Goal: Entertainment & Leisure: Consume media (video, audio)

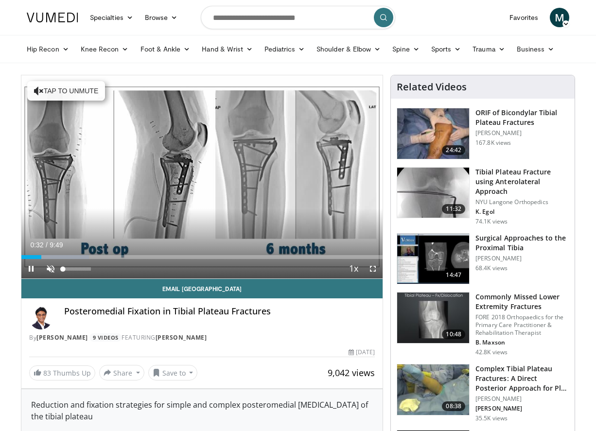
click at [48, 270] on span "Video Player" at bounding box center [50, 268] width 19 height 19
click at [76, 268] on div "47%" at bounding box center [77, 269] width 28 height 3
click at [70, 269] on div "Volume Level" at bounding box center [69, 269] width 13 height 3
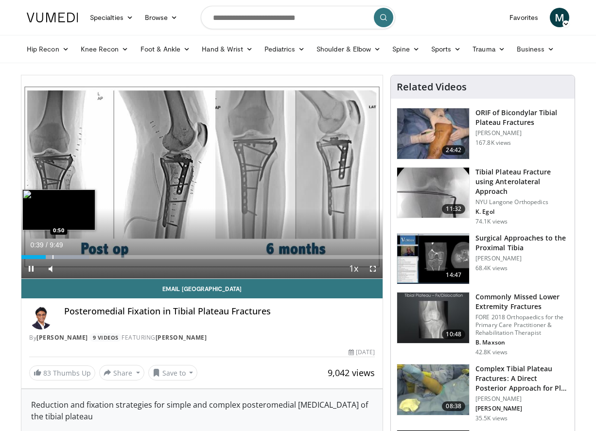
click at [53, 256] on div "Progress Bar" at bounding box center [53, 257] width 1 height 4
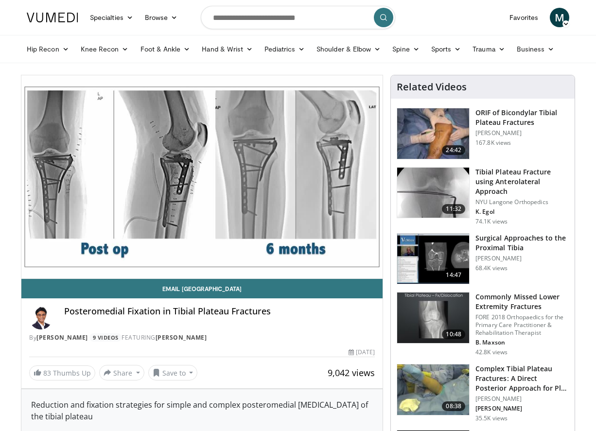
click at [492, 119] on h3 "ORIF of Bicondylar Tibial Plateau Fractures" at bounding box center [522, 117] width 93 height 19
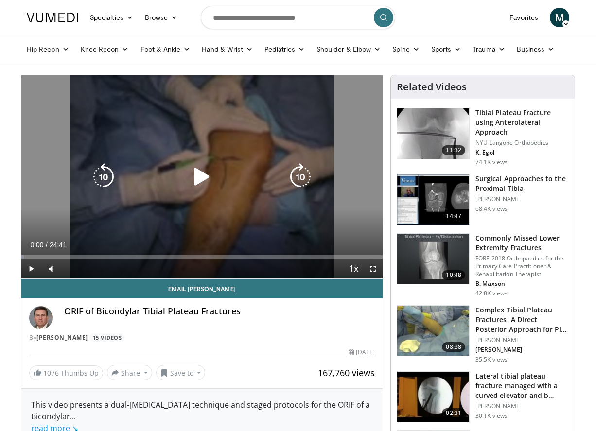
click at [207, 174] on icon "Video Player" at bounding box center [201, 176] width 27 height 27
click at [221, 169] on div "Video Player" at bounding box center [202, 176] width 217 height 19
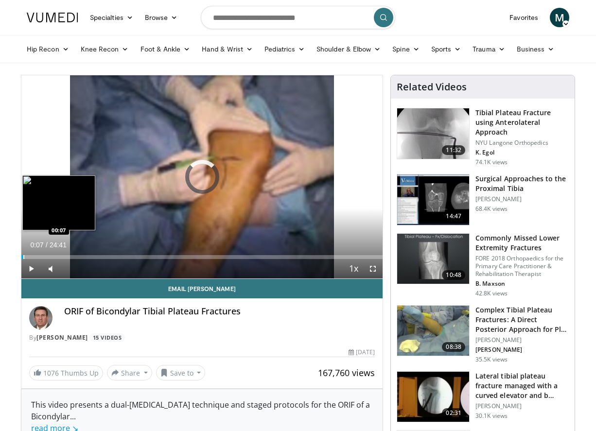
click at [23, 257] on div "Progress Bar" at bounding box center [23, 257] width 1 height 4
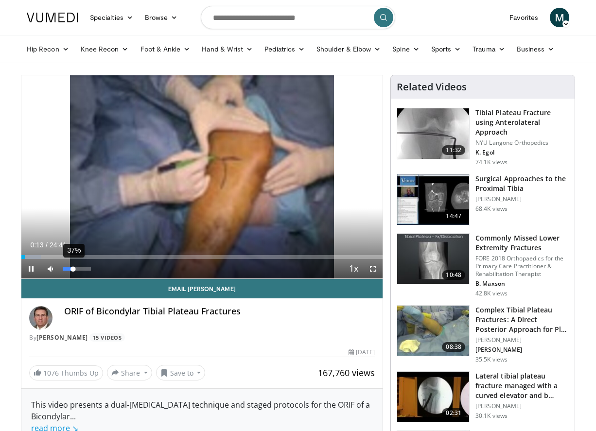
click at [73, 270] on div "Volume Level" at bounding box center [68, 269] width 10 height 3
click at [77, 270] on div "51%" at bounding box center [77, 269] width 28 height 3
click at [80, 270] on div "63%" at bounding box center [77, 269] width 28 height 3
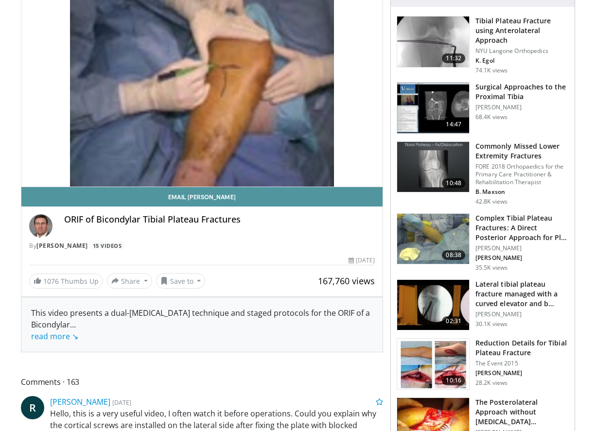
scroll to position [96, 0]
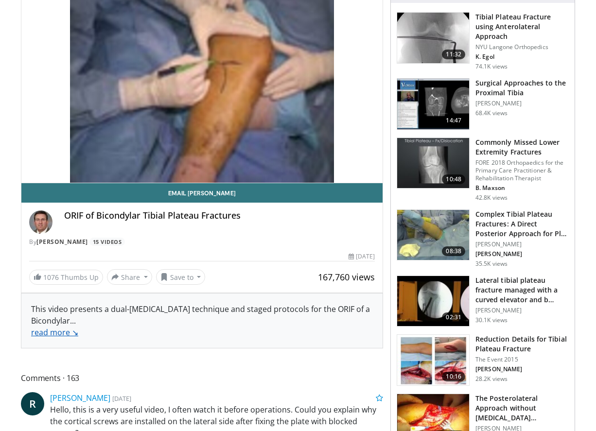
click at [55, 330] on link "read more ↘" at bounding box center [54, 332] width 47 height 11
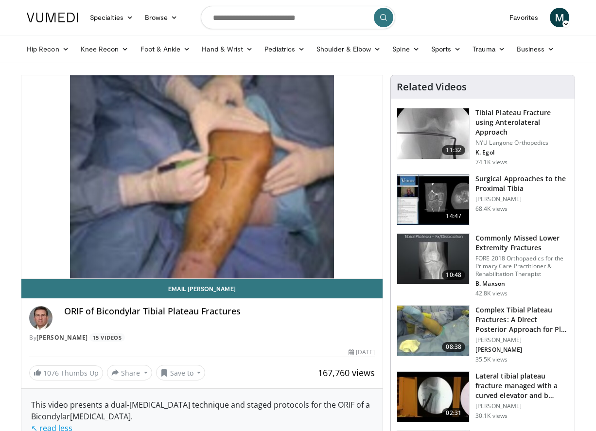
scroll to position [0, 0]
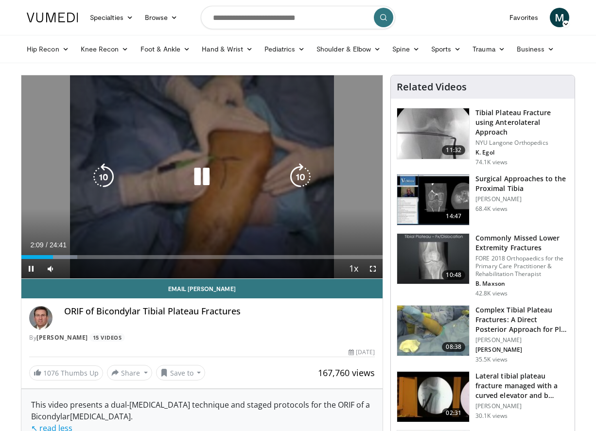
click at [234, 135] on div "10 seconds Tap to unmute" at bounding box center [201, 176] width 361 height 203
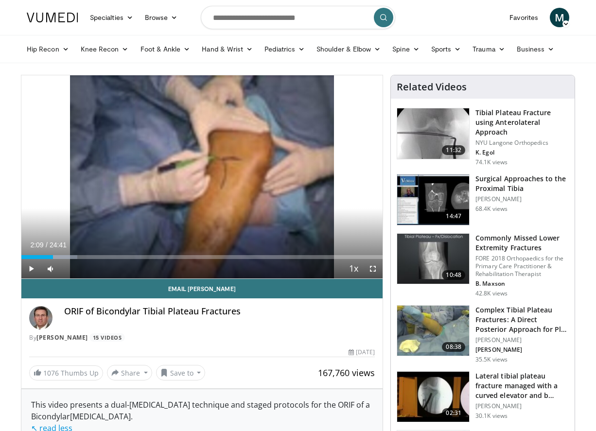
click at [234, 129] on div "10 seconds Tap to unmute" at bounding box center [201, 176] width 361 height 203
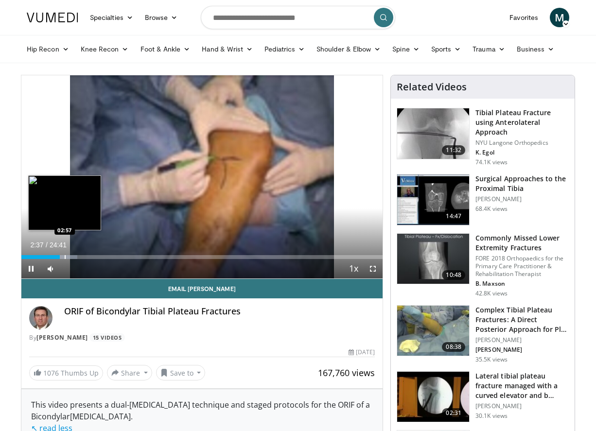
click at [65, 258] on div "Progress Bar" at bounding box center [65, 257] width 1 height 4
click at [79, 258] on div "Progress Bar" at bounding box center [62, 257] width 43 height 4
click at [77, 254] on video-js "**********" at bounding box center [201, 177] width 361 height 204
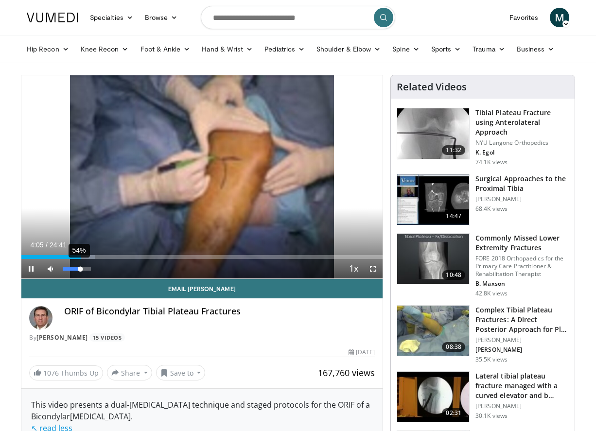
click at [78, 270] on div "Volume Level" at bounding box center [72, 269] width 18 height 3
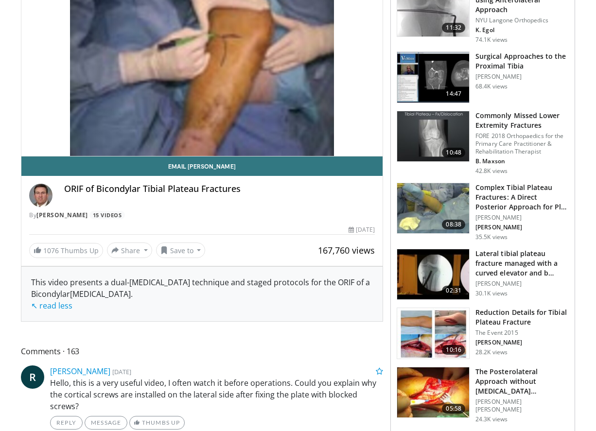
scroll to position [123, 0]
click at [198, 233] on div "167,760 views November 2, 2009" at bounding box center [202, 230] width 346 height 9
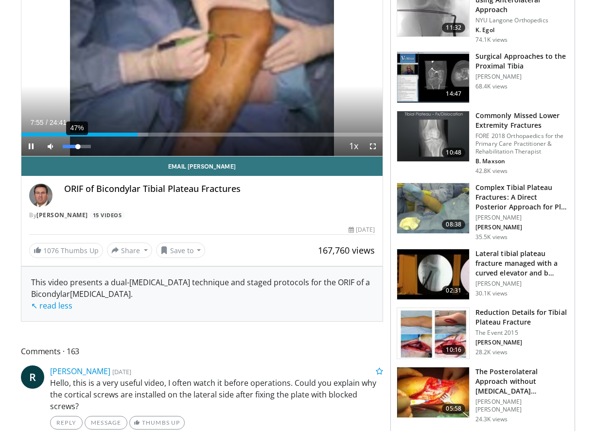
click at [76, 150] on div "47%" at bounding box center [77, 146] width 34 height 19
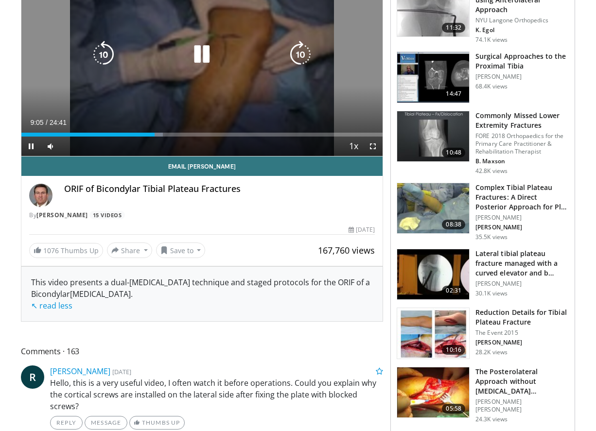
click at [75, 149] on video-js "**********" at bounding box center [201, 55] width 361 height 204
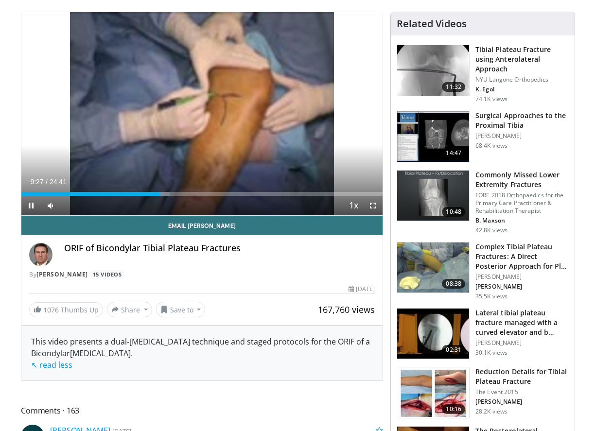
scroll to position [66, 0]
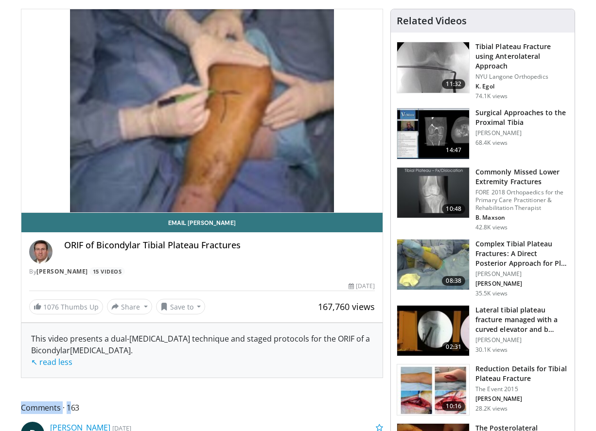
drag, startPoint x: 323, startPoint y: 379, endPoint x: 348, endPoint y: 352, distance: 37.2
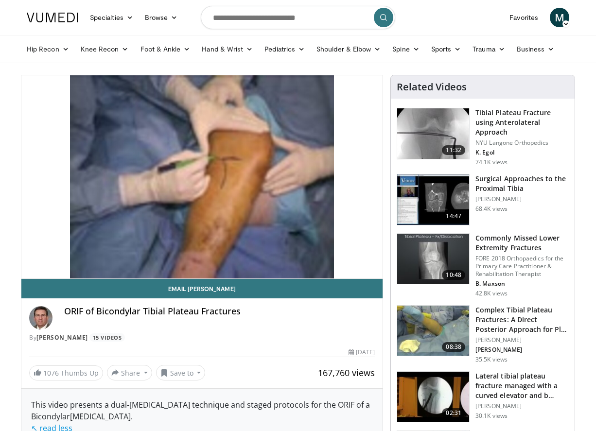
scroll to position [0, 0]
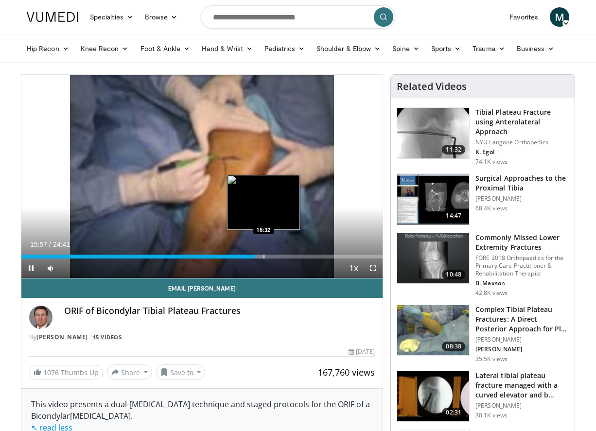
click at [264, 256] on div "Progress Bar" at bounding box center [264, 257] width 1 height 4
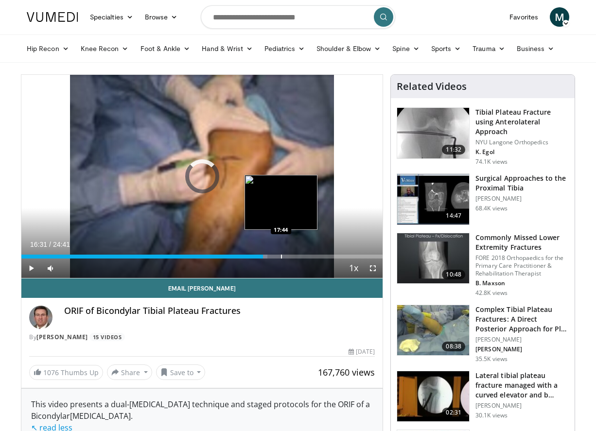
click at [281, 258] on div "Progress Bar" at bounding box center [281, 257] width 1 height 4
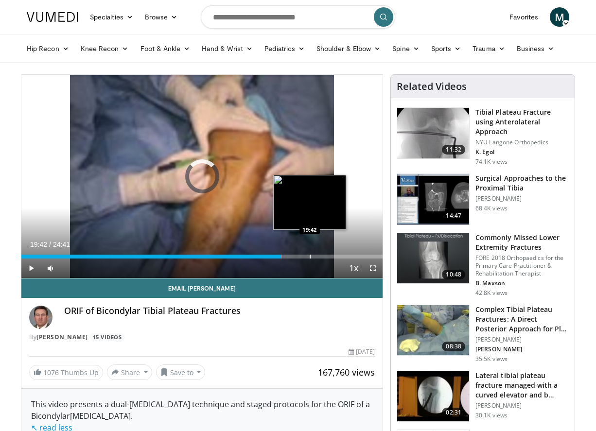
click at [310, 256] on div "Progress Bar" at bounding box center [310, 257] width 1 height 4
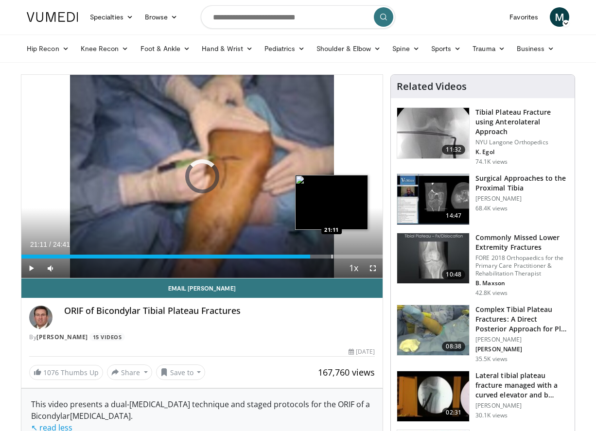
click at [332, 257] on div "Progress Bar" at bounding box center [332, 257] width 1 height 4
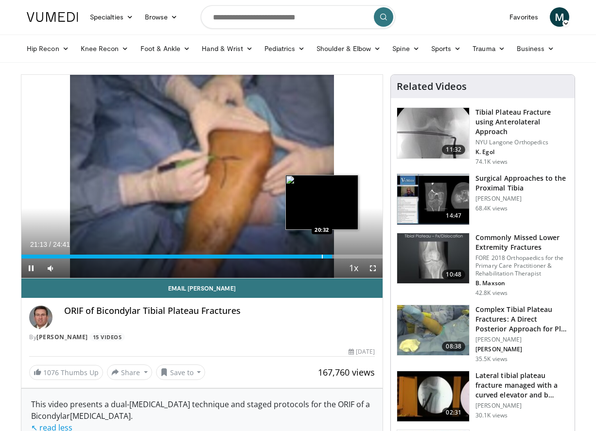
click at [322, 256] on div "Progress Bar" at bounding box center [322, 257] width 1 height 4
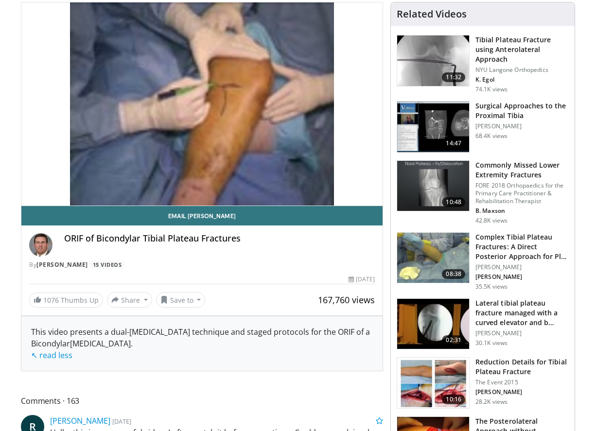
scroll to position [73, 0]
click at [422, 108] on img at bounding box center [433, 127] width 72 height 51
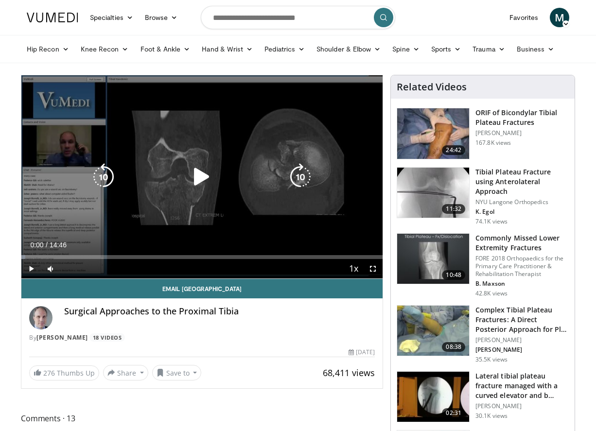
click at [211, 198] on div "10 seconds Tap to unmute" at bounding box center [201, 176] width 361 height 203
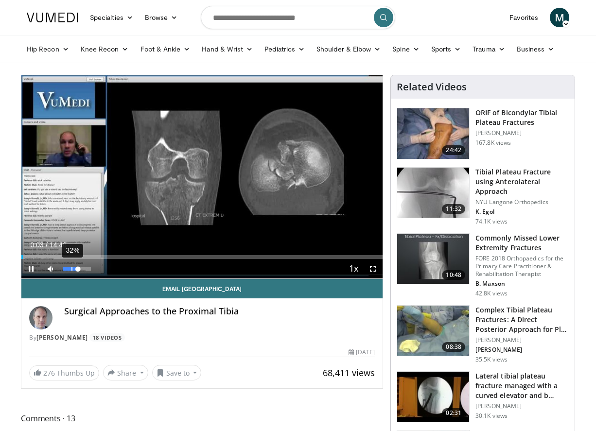
click at [72, 271] on div "32%" at bounding box center [77, 268] width 34 height 19
click at [70, 268] on div "25%" at bounding box center [77, 269] width 28 height 3
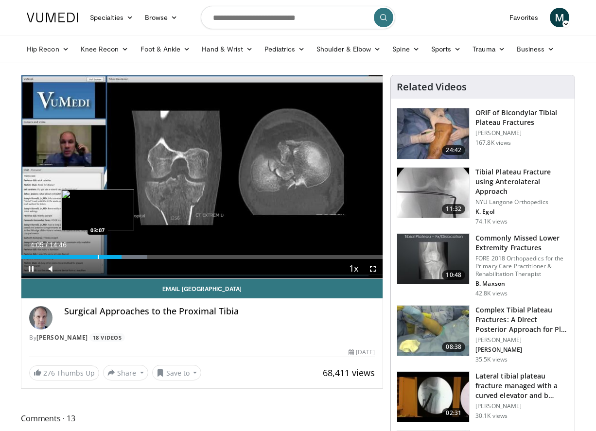
click at [97, 255] on div "04:05" at bounding box center [71, 257] width 100 height 4
click at [83, 256] on div "Progress Bar" at bounding box center [82, 257] width 1 height 4
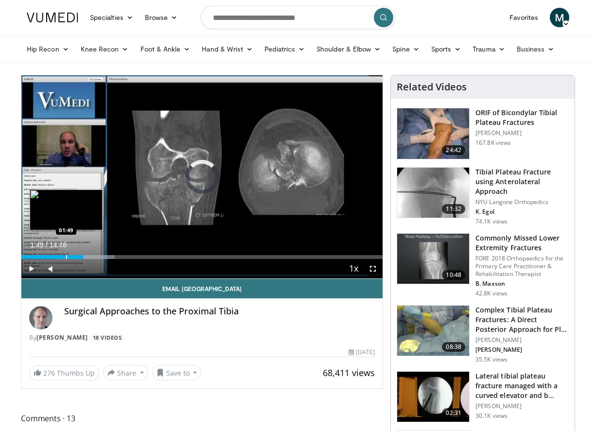
click at [66, 255] on div "Loaded : 25.87% 02:32 01:49" at bounding box center [201, 254] width 361 height 9
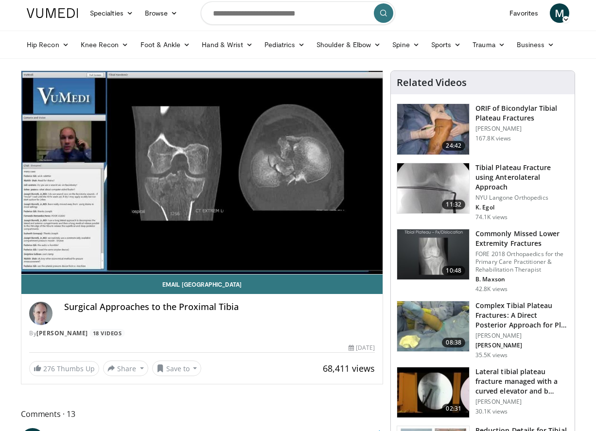
scroll to position [5, 0]
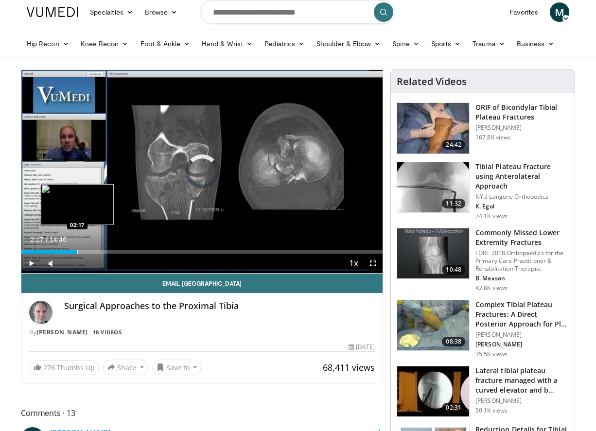
click at [77, 248] on div "Loaded : 12.39% 02:17 02:17" at bounding box center [201, 249] width 361 height 9
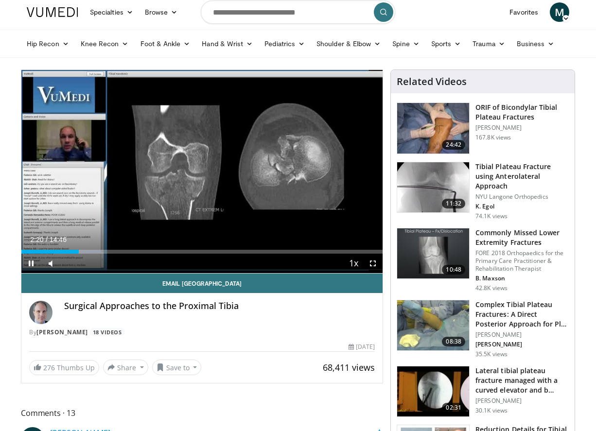
click at [88, 254] on div "Current Time 2:20 / Duration 14:46 Pause Skip Backward Skip Forward Mute 16% Lo…" at bounding box center [201, 263] width 361 height 19
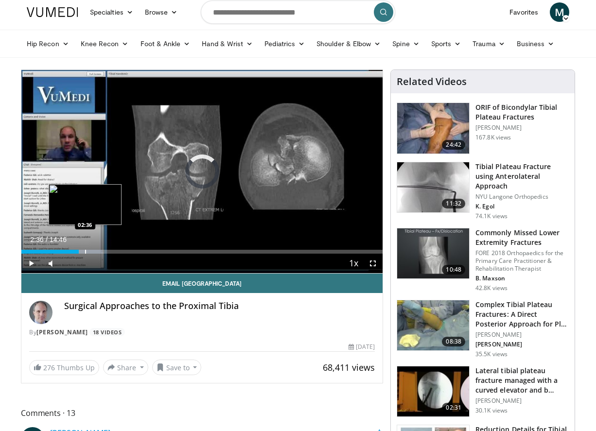
click at [85, 252] on div "Progress Bar" at bounding box center [85, 252] width 1 height 4
click at [91, 251] on div "Progress Bar" at bounding box center [91, 252] width 1 height 4
click at [99, 250] on div "Progress Bar" at bounding box center [99, 252] width 1 height 4
click at [112, 250] on div "Progress Bar" at bounding box center [112, 252] width 1 height 4
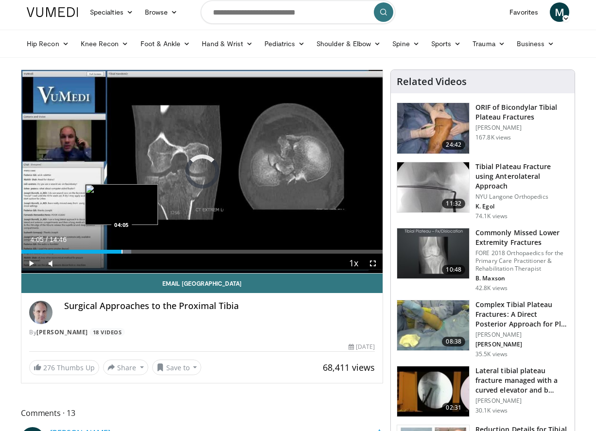
click at [122, 252] on div "Progress Bar" at bounding box center [122, 252] width 1 height 4
click at [133, 251] on div "Progress Bar" at bounding box center [132, 252] width 1 height 4
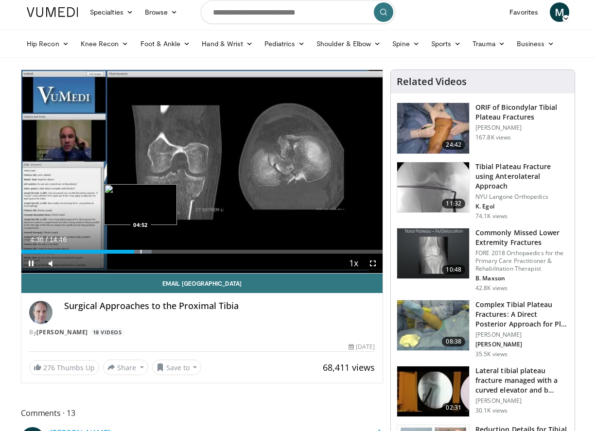
click at [141, 249] on div "Loaded : 36.07% 04:37 04:52" at bounding box center [201, 249] width 361 height 9
click at [152, 252] on div "Progress Bar" at bounding box center [152, 252] width 1 height 4
click at [146, 252] on div "Progress Bar" at bounding box center [146, 252] width 1 height 4
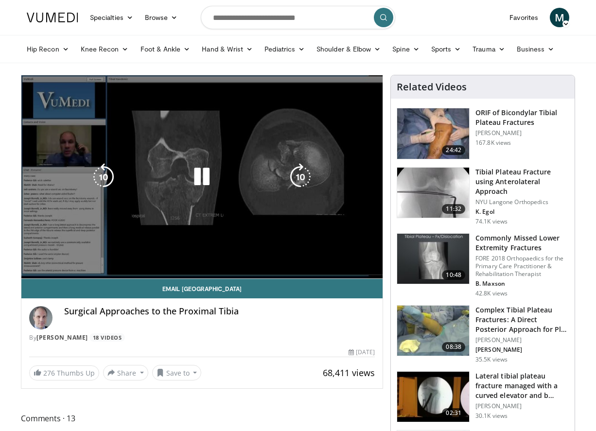
scroll to position [0, 0]
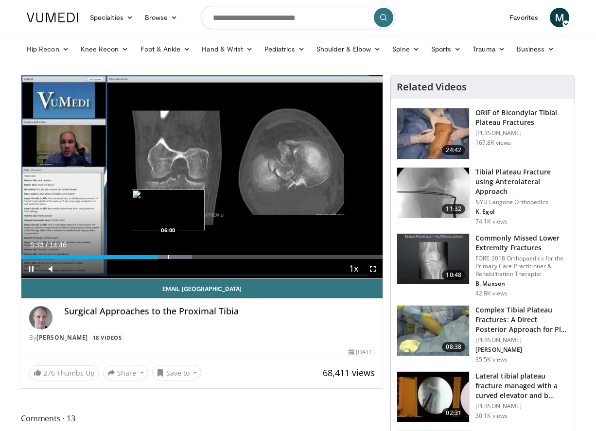
click at [168, 255] on div "Progress Bar" at bounding box center [168, 257] width 1 height 4
click at [180, 257] on div "Progress Bar" at bounding box center [180, 257] width 1 height 4
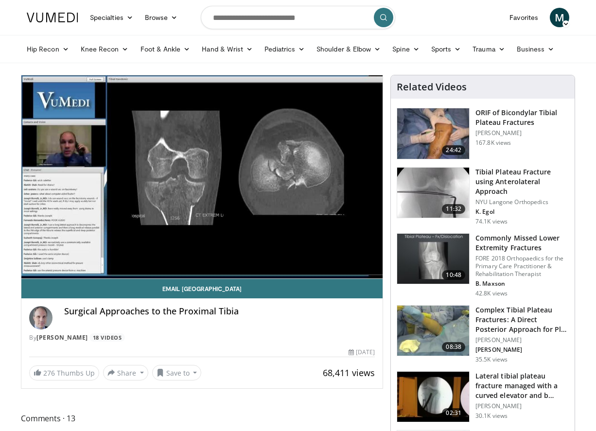
click at [201, 257] on video-js "**********" at bounding box center [201, 177] width 361 height 204
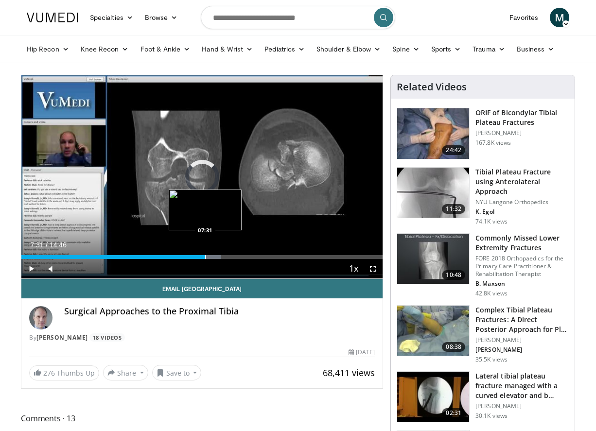
click at [205, 258] on div "Progress Bar" at bounding box center [205, 257] width 1 height 4
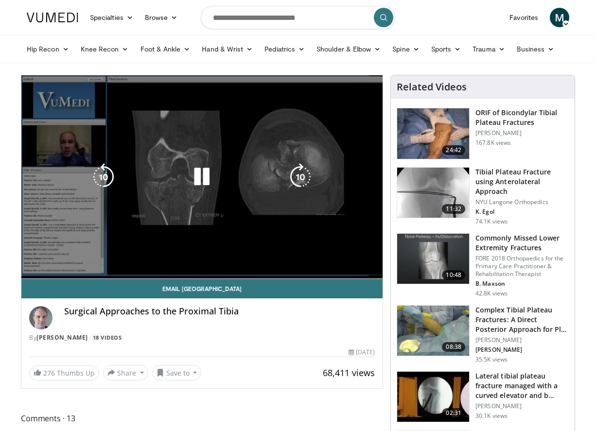
click at [203, 258] on video-js "**********" at bounding box center [201, 177] width 361 height 204
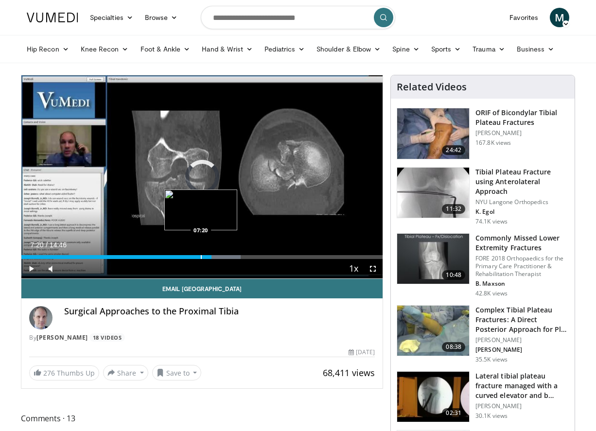
click at [201, 258] on div "Progress Bar" at bounding box center [201, 257] width 1 height 4
click at [197, 255] on div "Progress Bar" at bounding box center [197, 257] width 1 height 4
click at [206, 258] on div "Progress Bar" at bounding box center [206, 257] width 1 height 4
click at [209, 258] on div "Progress Bar" at bounding box center [209, 257] width 1 height 4
click at [206, 255] on div "Progress Bar" at bounding box center [206, 257] width 1 height 4
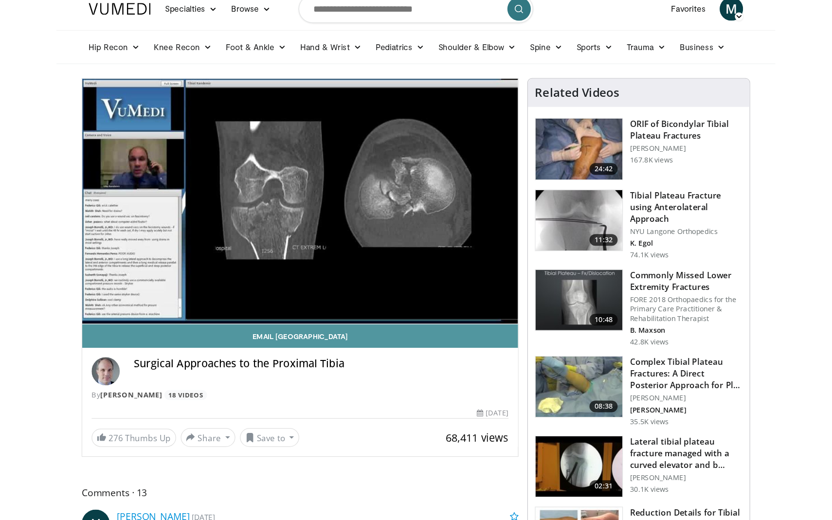
scroll to position [12, 0]
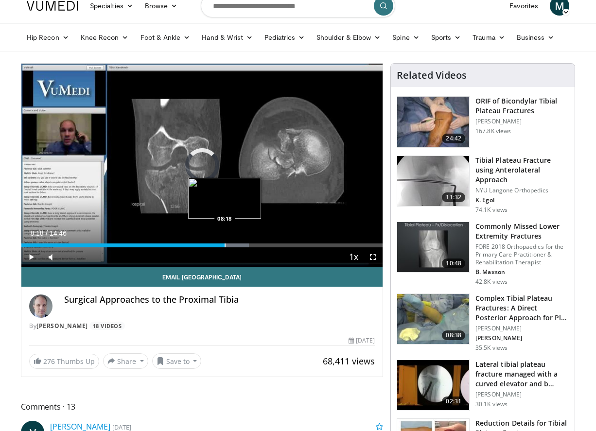
click at [225, 243] on div "Loaded : 63.00% 08:18 08:18" at bounding box center [201, 242] width 361 height 9
click at [233, 243] on div "Loaded : 63.00% 08:24 08:39" at bounding box center [201, 242] width 361 height 9
click at [245, 243] on div "Loaded : 66.52% 08:40 09:07" at bounding box center [201, 242] width 361 height 9
click at [251, 243] on div "Loaded : 68.67% 09:23 09:23" at bounding box center [201, 242] width 361 height 9
click at [236, 244] on div "Progress Bar" at bounding box center [236, 246] width 1 height 4
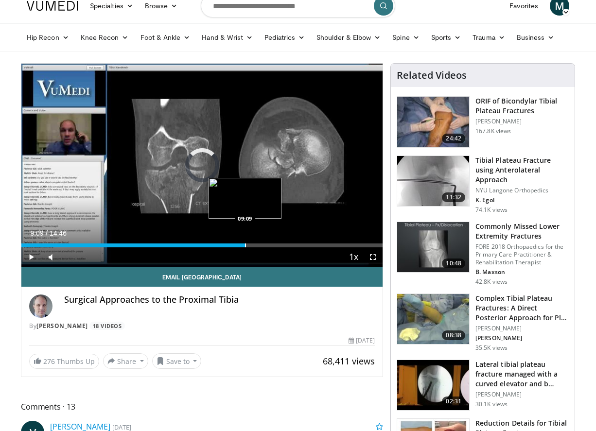
click at [245, 247] on div "Progress Bar" at bounding box center [245, 246] width 1 height 4
click at [254, 244] on div "Progress Bar" at bounding box center [254, 246] width 1 height 4
click at [260, 246] on div "Progress Bar" at bounding box center [260, 246] width 1 height 4
click at [268, 245] on div "Progress Bar" at bounding box center [268, 246] width 1 height 4
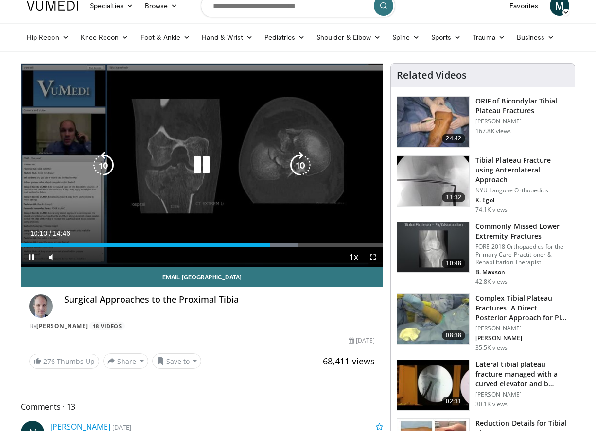
click at [264, 227] on div "10 seconds Tap to unmute" at bounding box center [201, 165] width 361 height 203
click at [215, 168] on icon "Video Player" at bounding box center [201, 165] width 27 height 27
click at [215, 172] on icon "Video Player" at bounding box center [201, 165] width 27 height 27
click at [222, 202] on div "10 seconds Tap to unmute" at bounding box center [201, 165] width 361 height 203
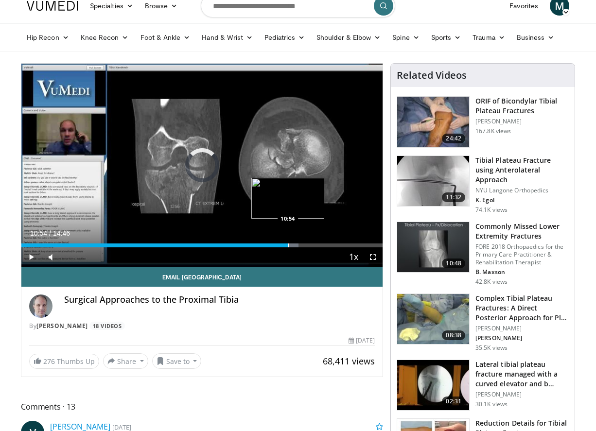
click at [288, 244] on div "Progress Bar" at bounding box center [288, 246] width 1 height 4
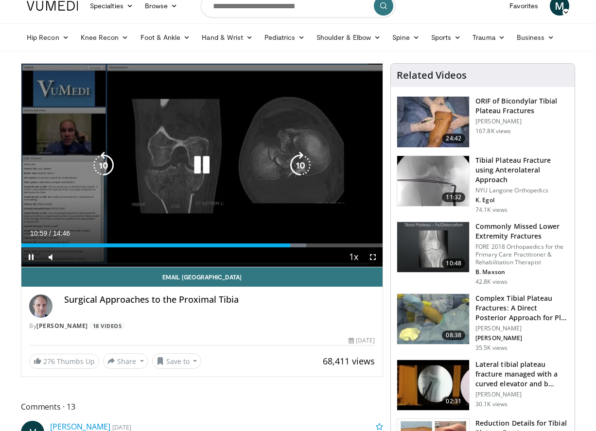
click at [270, 208] on div "10 seconds Tap to unmute" at bounding box center [201, 165] width 361 height 203
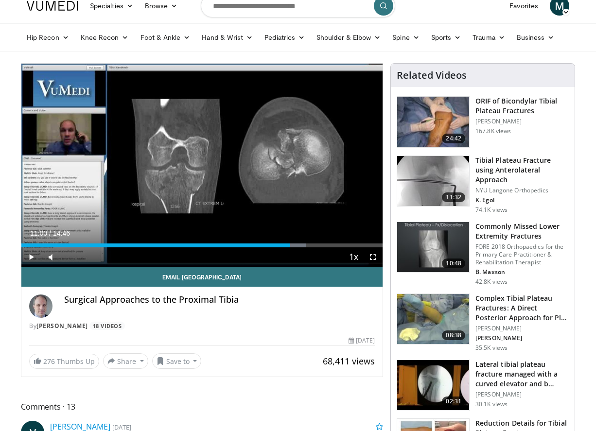
click at [379, 261] on span "Video Player" at bounding box center [372, 257] width 19 height 19
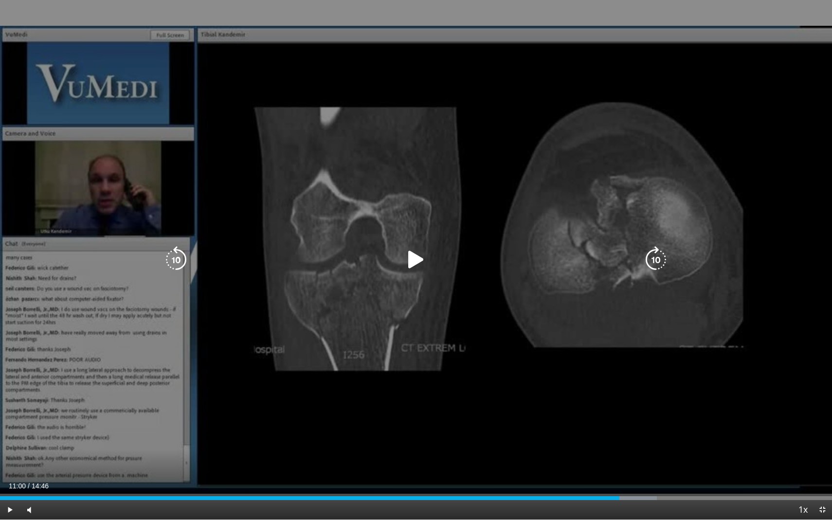
click at [485, 323] on div "10 seconds Tap to unmute" at bounding box center [416, 260] width 832 height 520
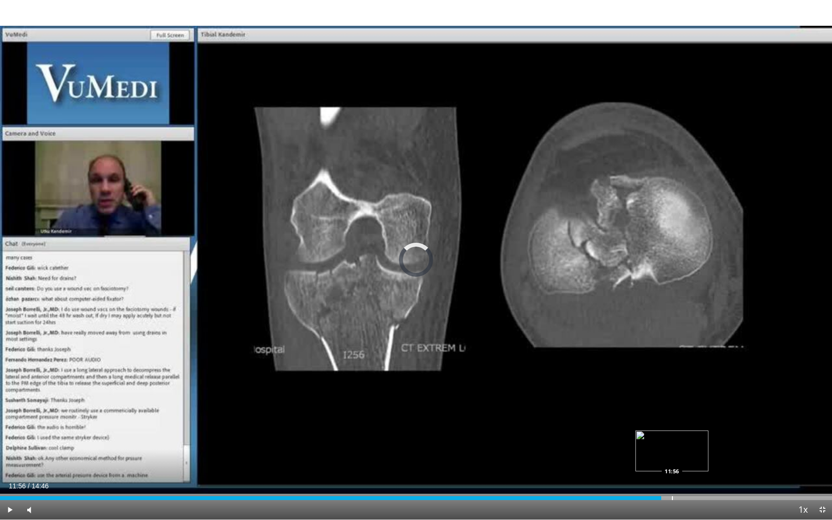
click at [596, 431] on div "Progress Bar" at bounding box center [672, 498] width 1 height 4
click at [596, 431] on div "Progress Bar" at bounding box center [700, 498] width 1 height 4
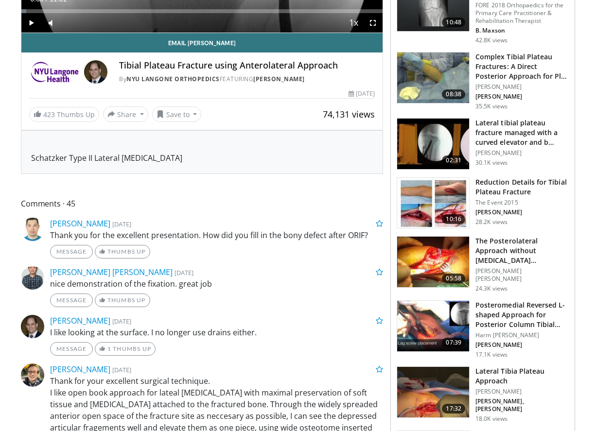
scroll to position [247, 0]
